Goal: Find specific page/section: Find specific page/section

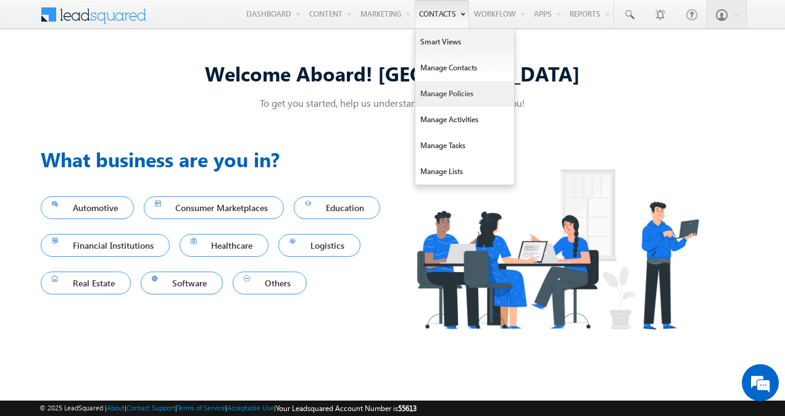
click at [436, 90] on link "Manage Policies" at bounding box center [464, 94] width 99 height 26
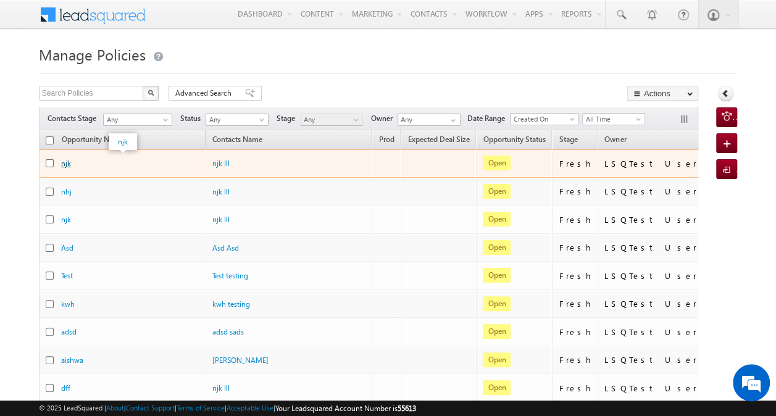
click at [63, 167] on div "njk" at bounding box center [122, 163] width 123 height 12
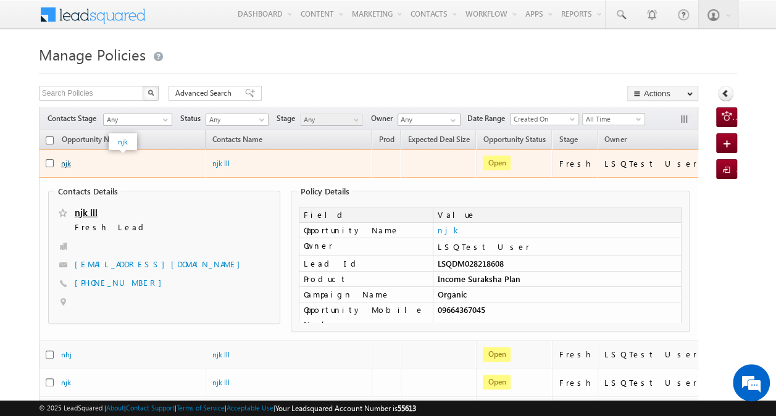
click at [68, 161] on link "njk" at bounding box center [66, 163] width 10 height 9
